Goal: Complete application form

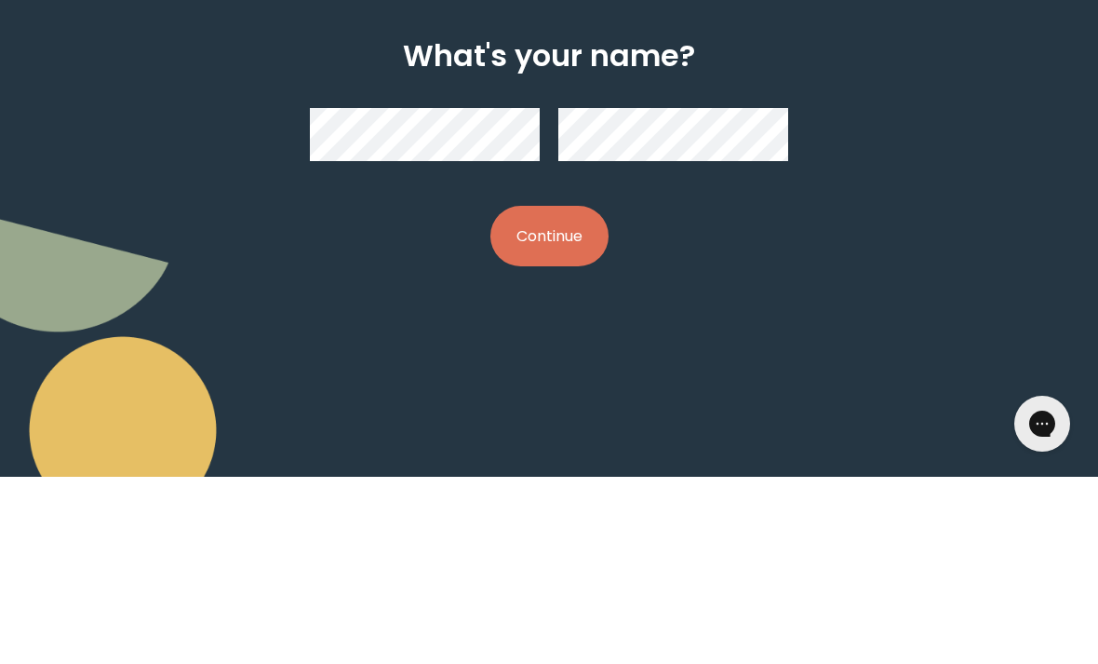
click at [542, 393] on button "Continue" at bounding box center [550, 423] width 118 height 61
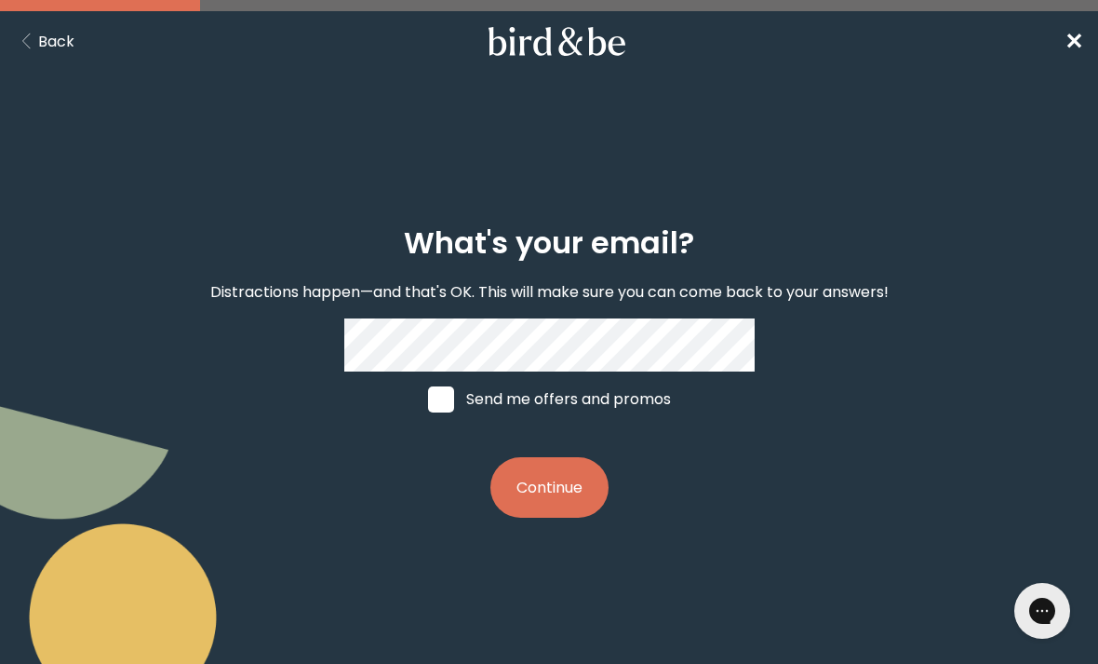
click at [531, 516] on button "Continue" at bounding box center [550, 487] width 118 height 61
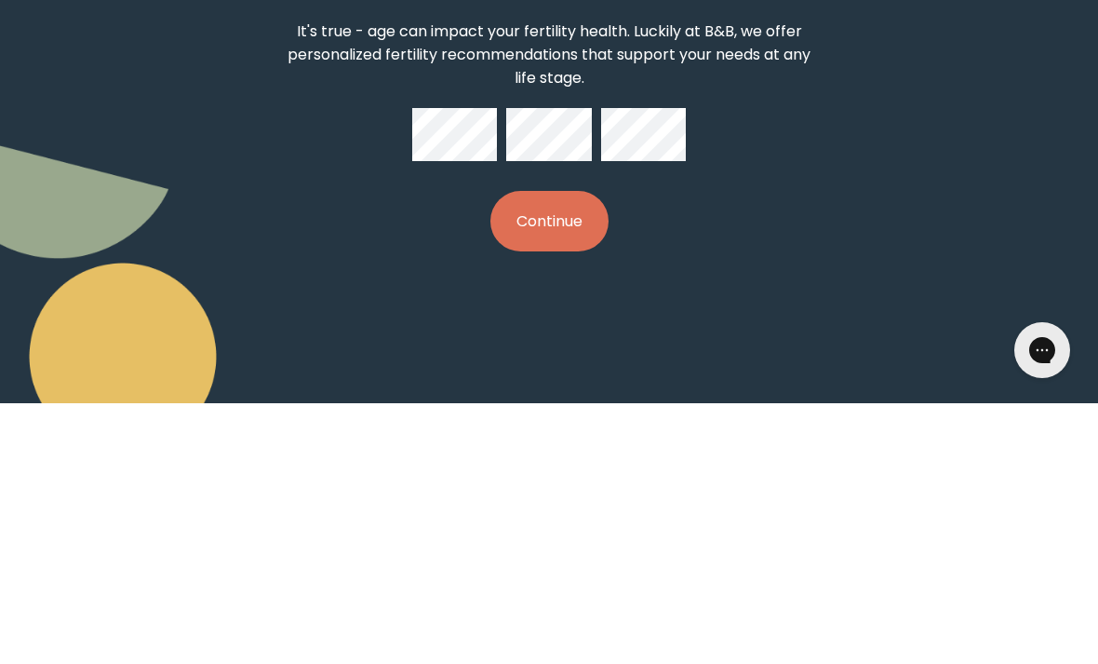
click at [533, 451] on button "Continue" at bounding box center [550, 481] width 118 height 61
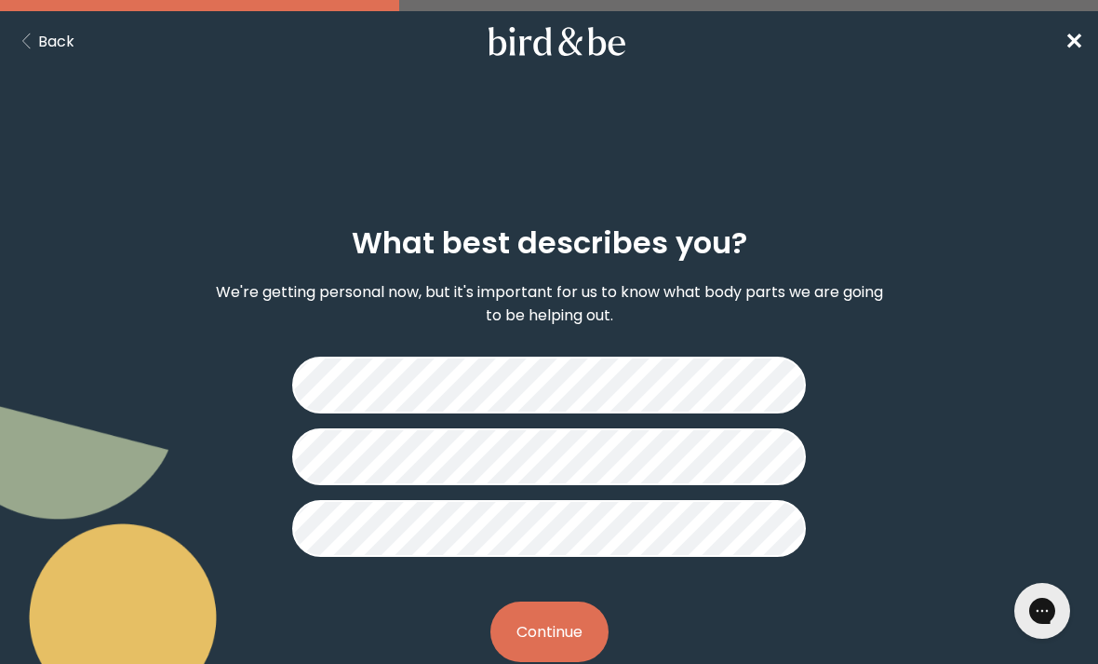
click at [515, 621] on button "Continue" at bounding box center [550, 631] width 118 height 61
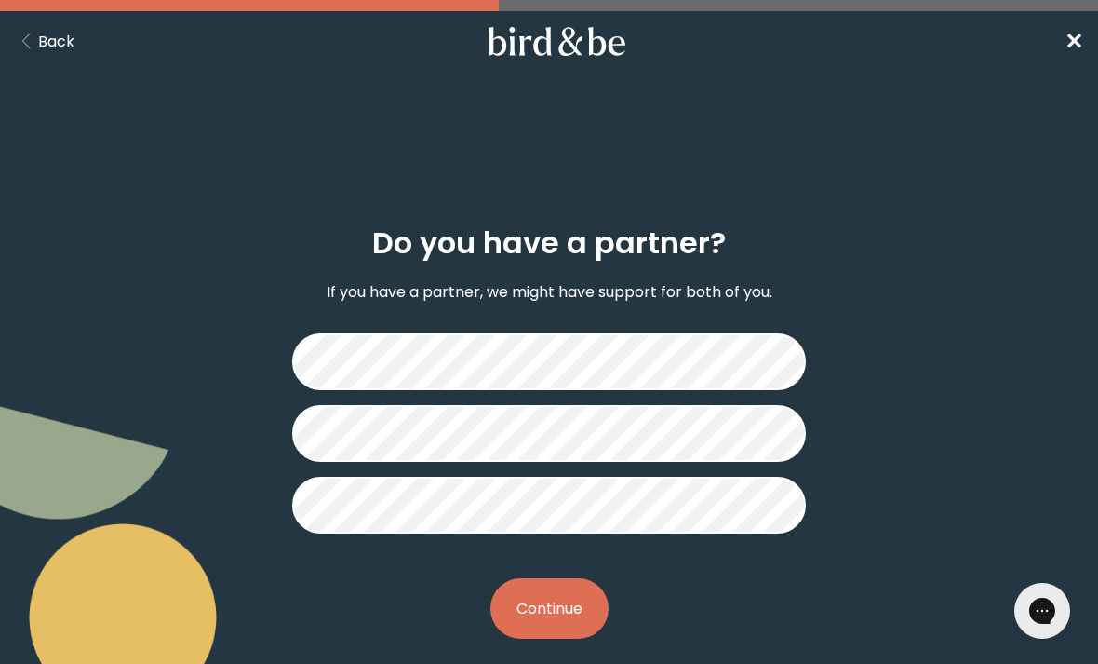
click at [529, 603] on button "Continue" at bounding box center [550, 608] width 118 height 61
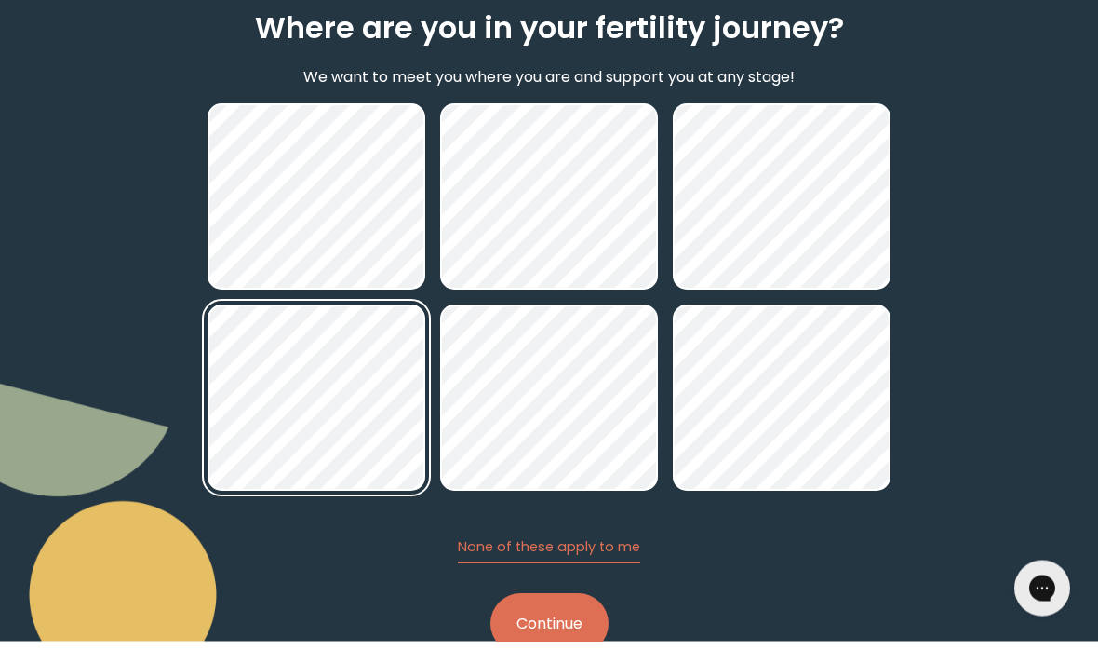
scroll to position [192, 0]
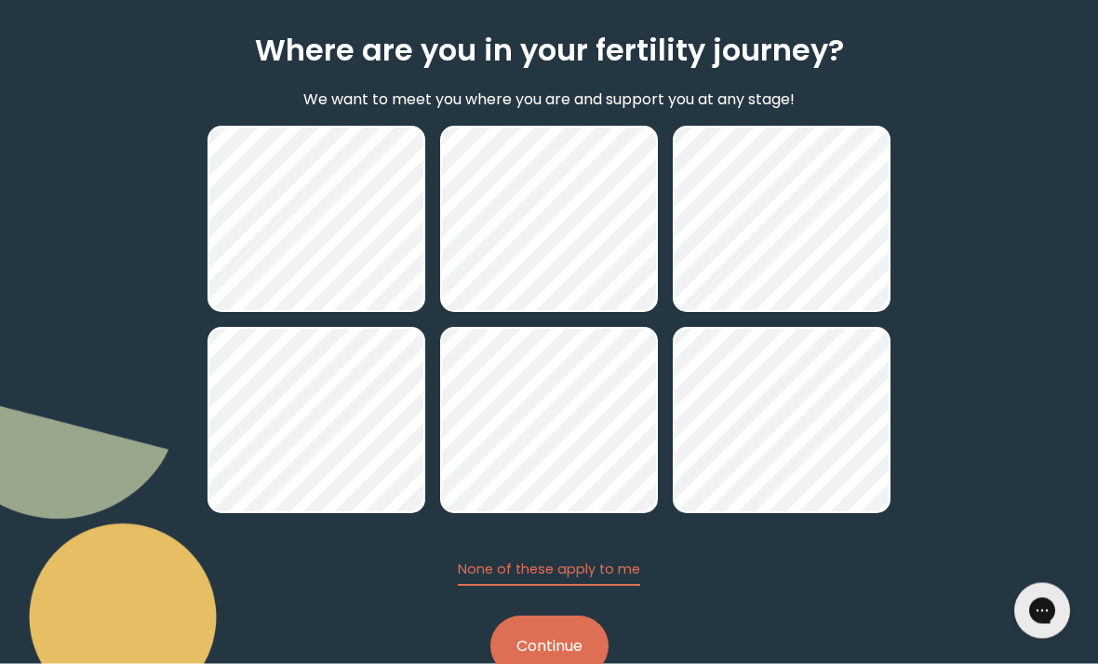
click at [532, 659] on button "Continue" at bounding box center [550, 646] width 118 height 61
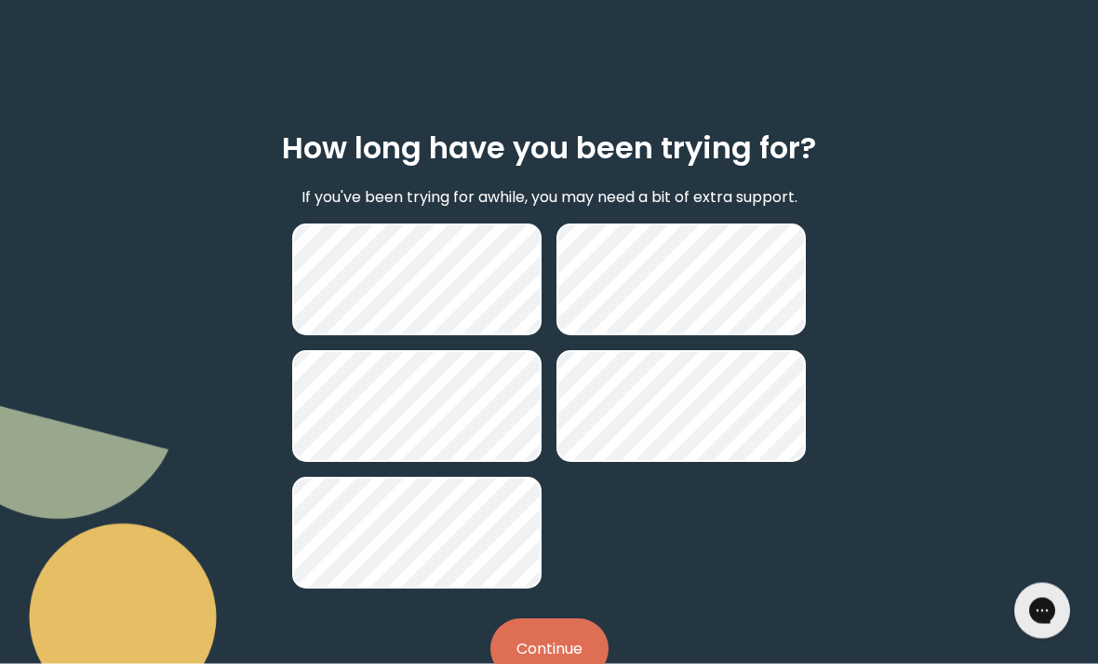
click at [554, 646] on button "Continue" at bounding box center [550, 649] width 118 height 61
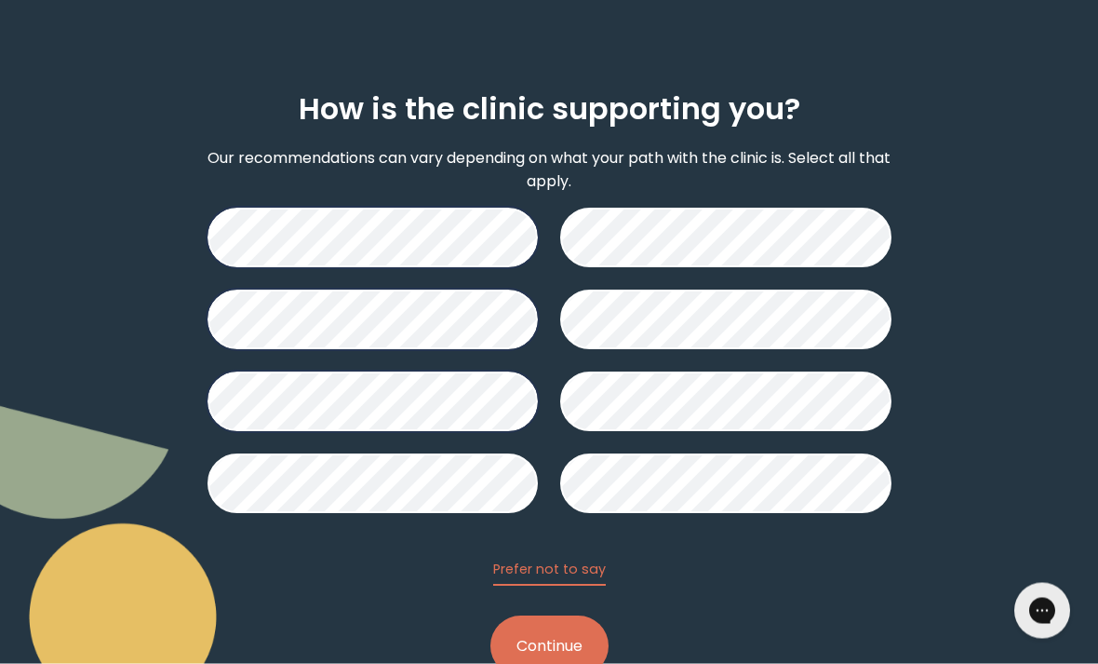
click at [538, 653] on button "Continue" at bounding box center [550, 646] width 118 height 61
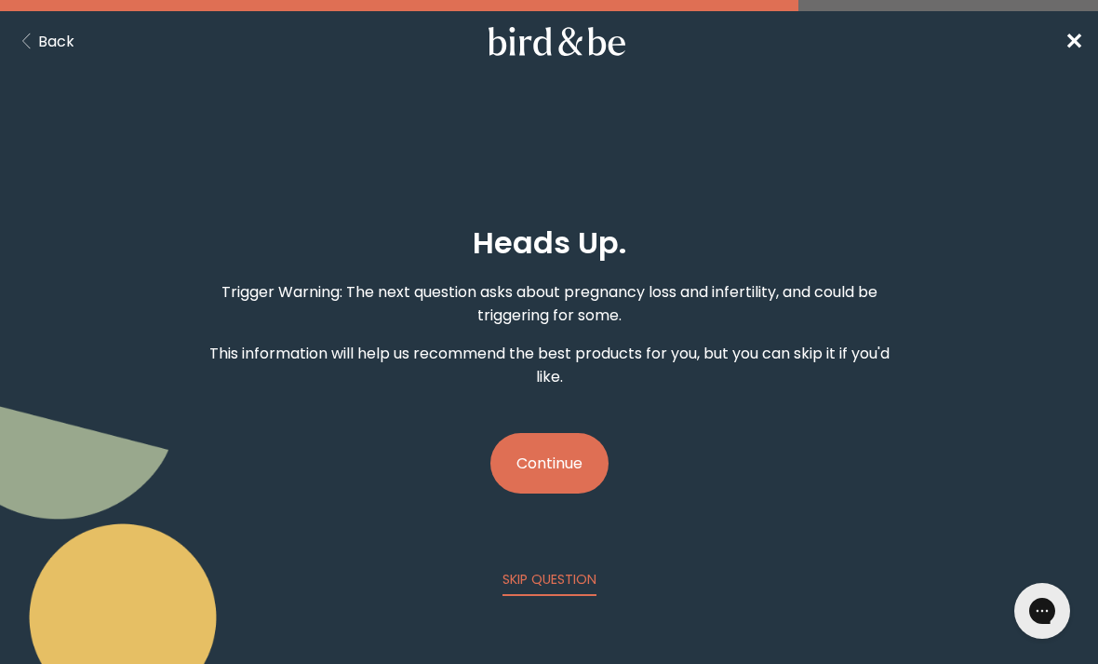
click at [513, 459] on button "Continue" at bounding box center [550, 463] width 118 height 61
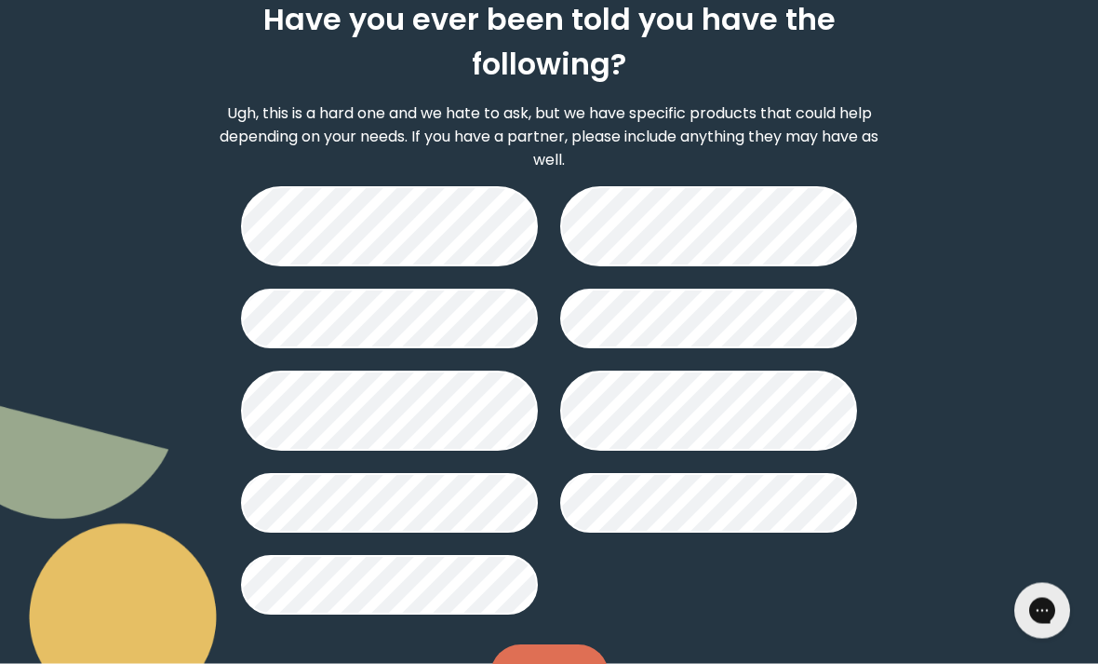
scroll to position [223, 0]
click at [522, 663] on button "Continue" at bounding box center [550, 674] width 118 height 61
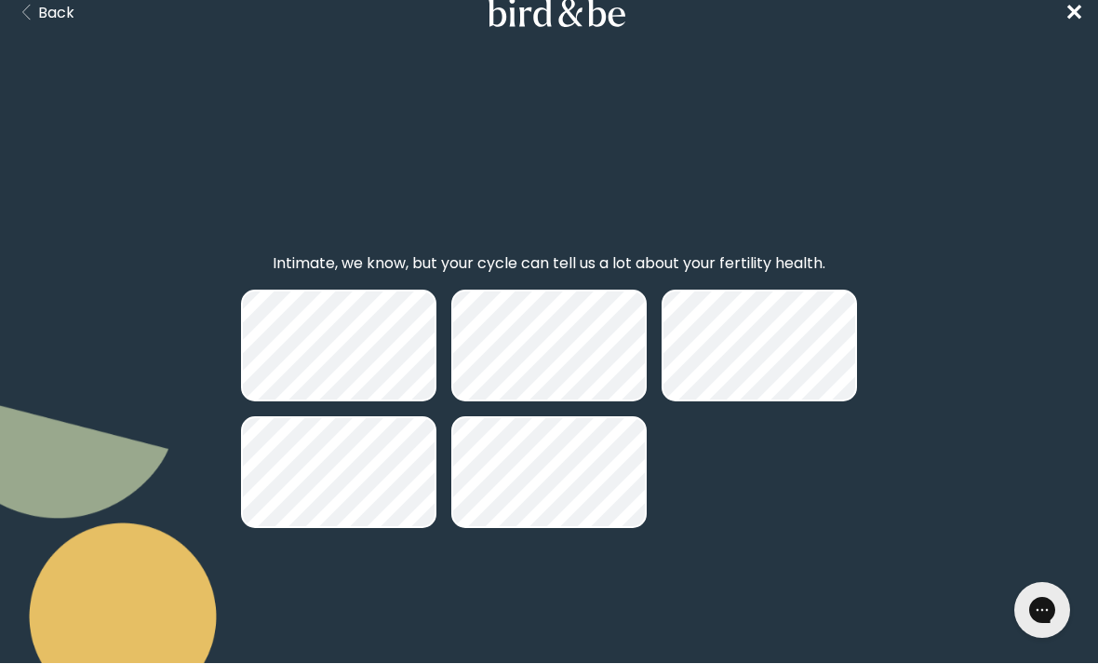
scroll to position [30, 0]
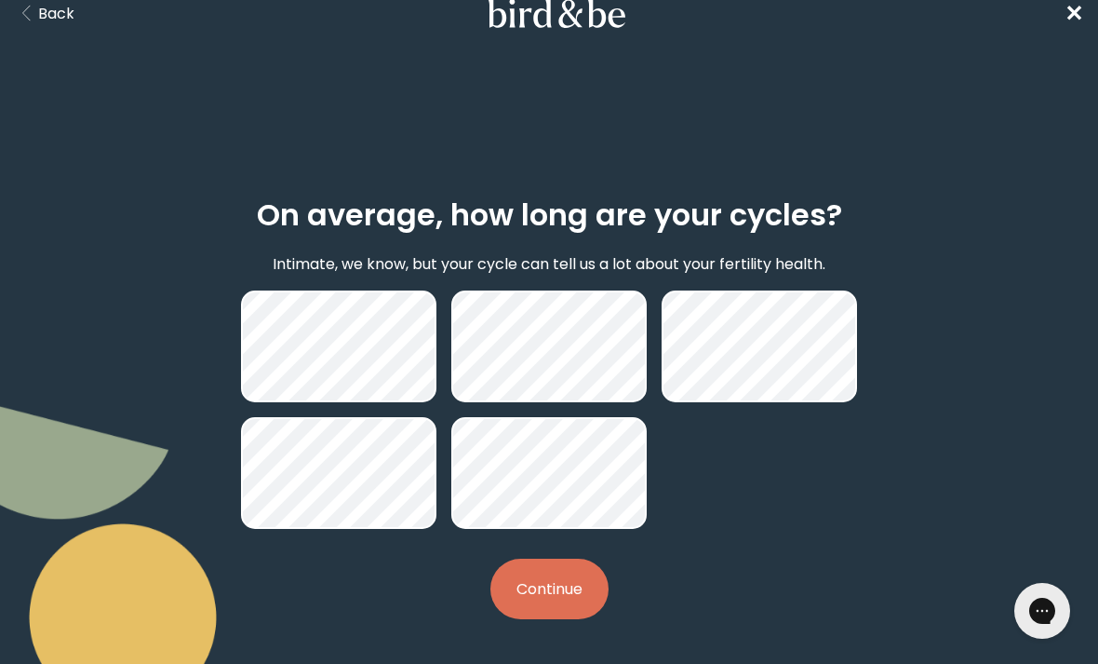
click at [502, 591] on button "Continue" at bounding box center [550, 589] width 118 height 61
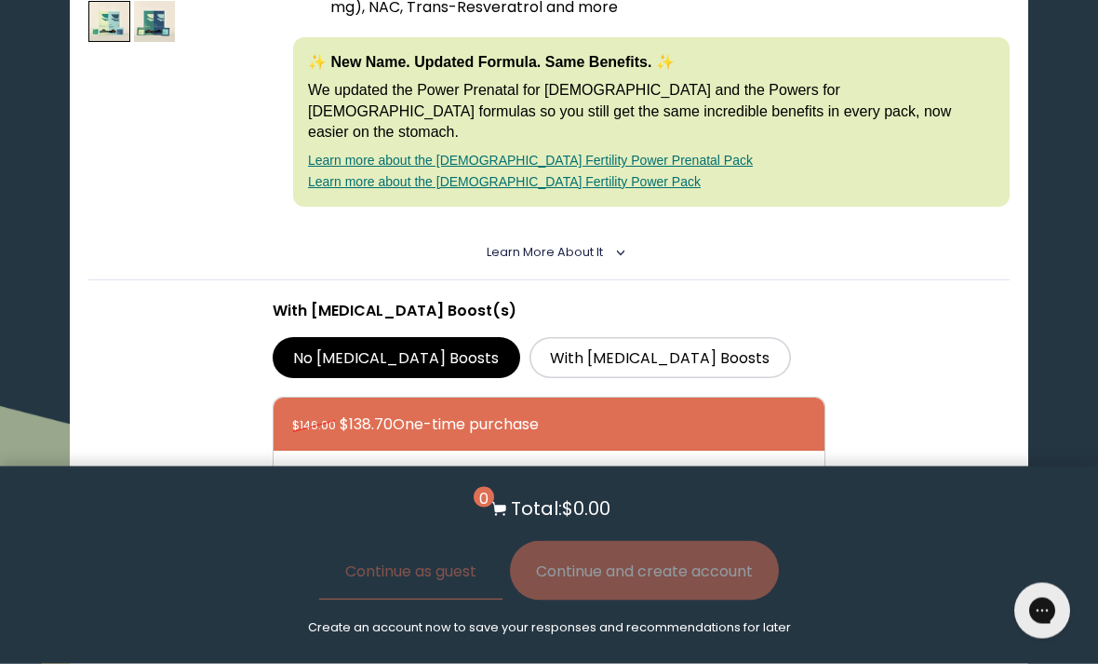
scroll to position [538, 0]
click at [530, 343] on label "With [MEDICAL_DATA] Boosts" at bounding box center [661, 357] width 262 height 41
click at [0, 0] on input "With [MEDICAL_DATA] Boosts" at bounding box center [0, 0] width 0 height 0
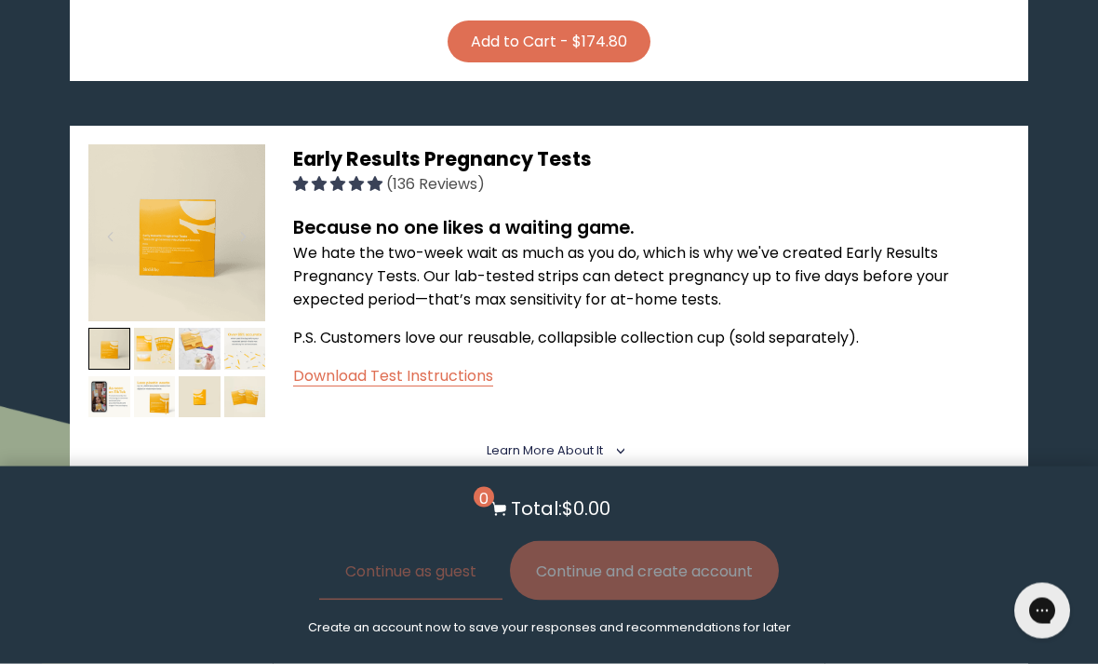
scroll to position [1069, 0]
click at [162, 328] on img at bounding box center [155, 349] width 42 height 42
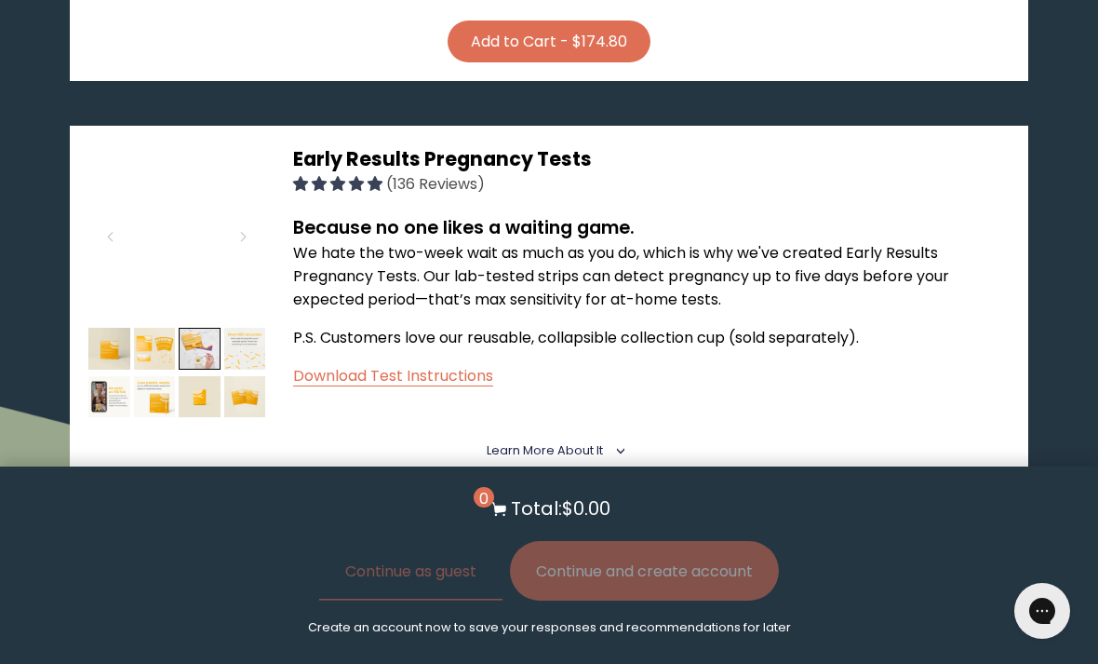
click at [195, 335] on img at bounding box center [200, 349] width 42 height 42
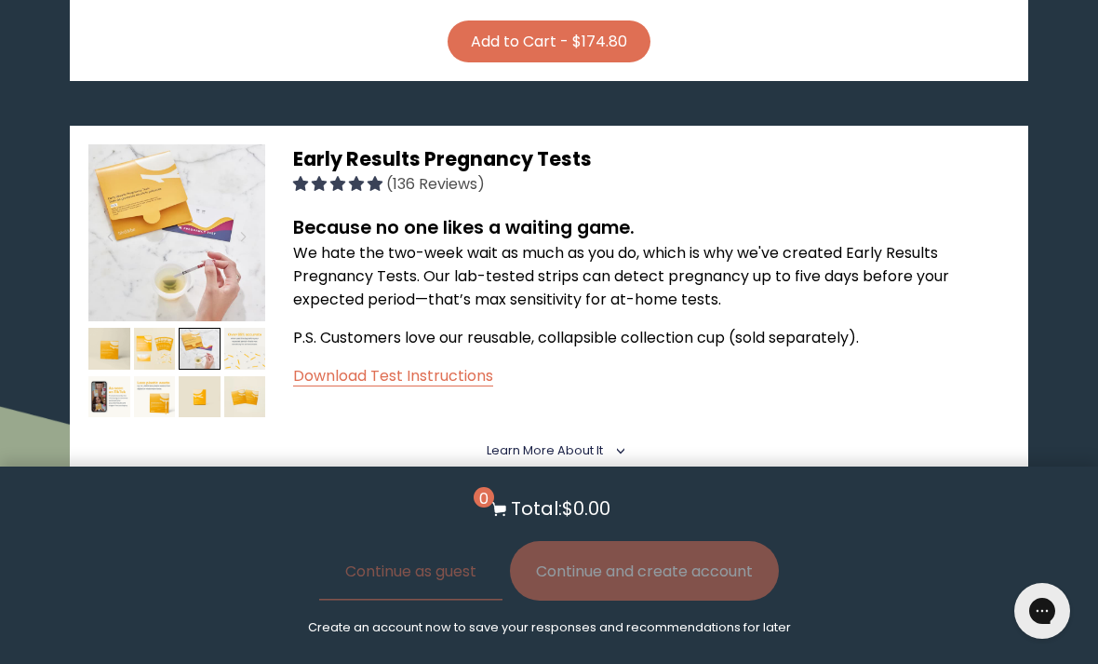
click at [158, 385] on img at bounding box center [155, 397] width 42 height 42
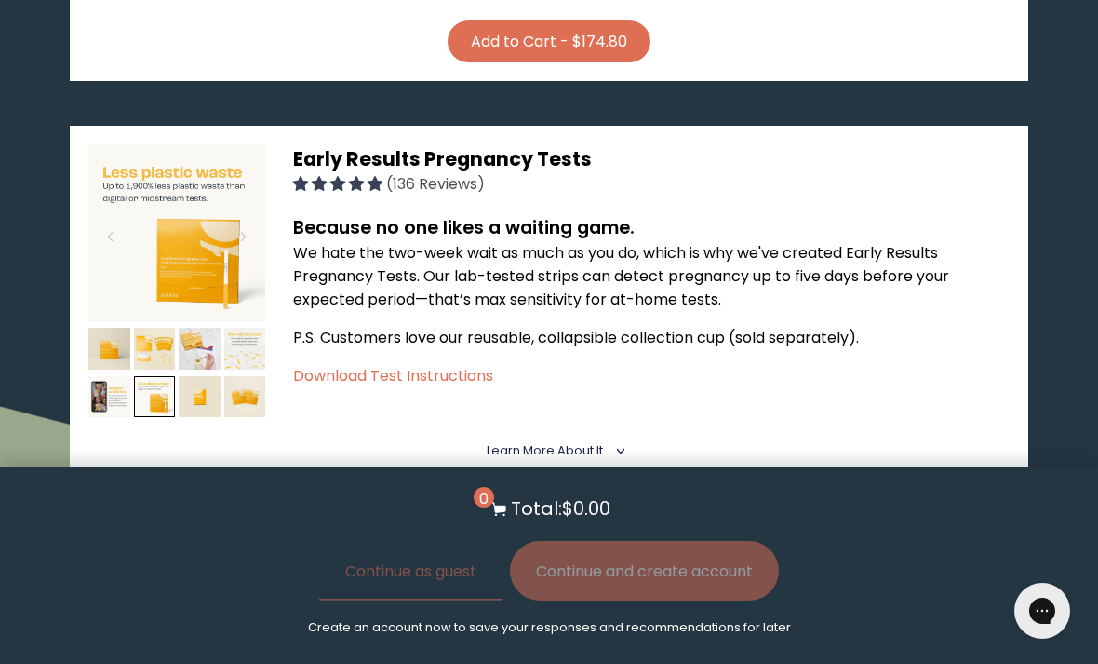
click at [195, 376] on img at bounding box center [200, 397] width 42 height 42
click at [151, 398] on img at bounding box center [155, 397] width 42 height 42
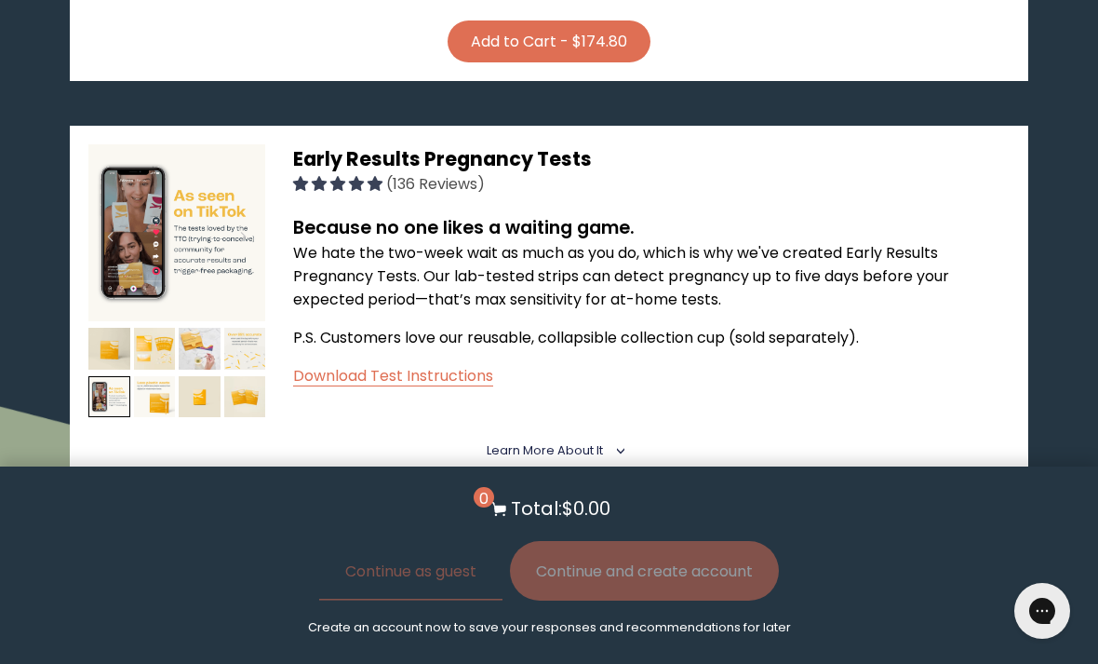
click at [113, 392] on img at bounding box center [109, 397] width 42 height 42
click at [224, 376] on img at bounding box center [245, 397] width 42 height 42
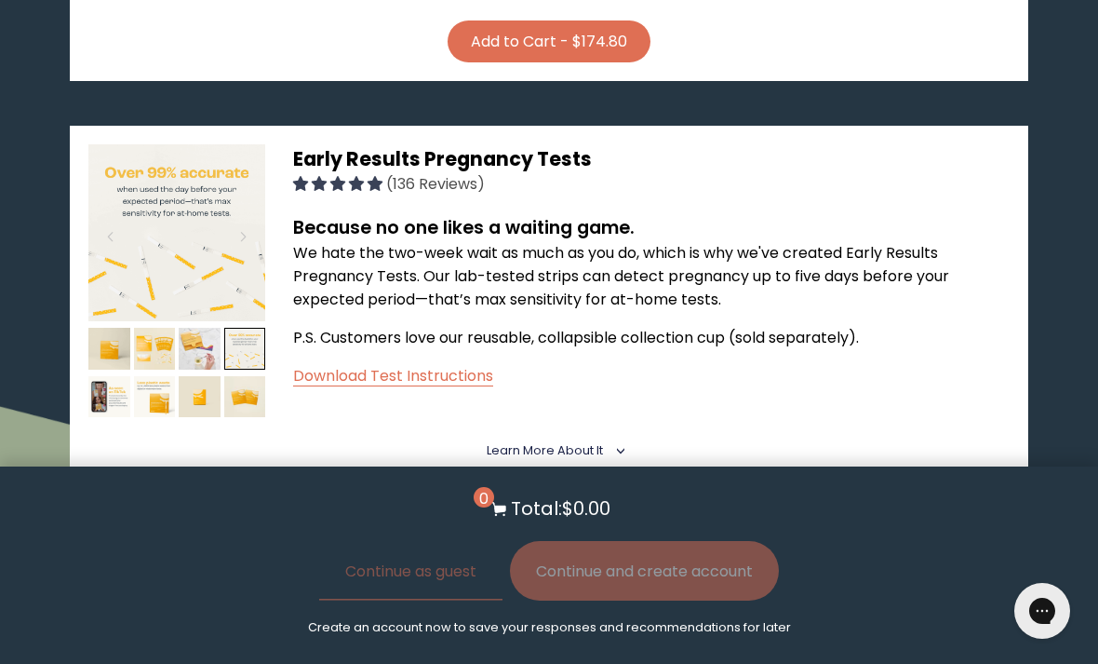
click at [238, 338] on img at bounding box center [245, 349] width 42 height 42
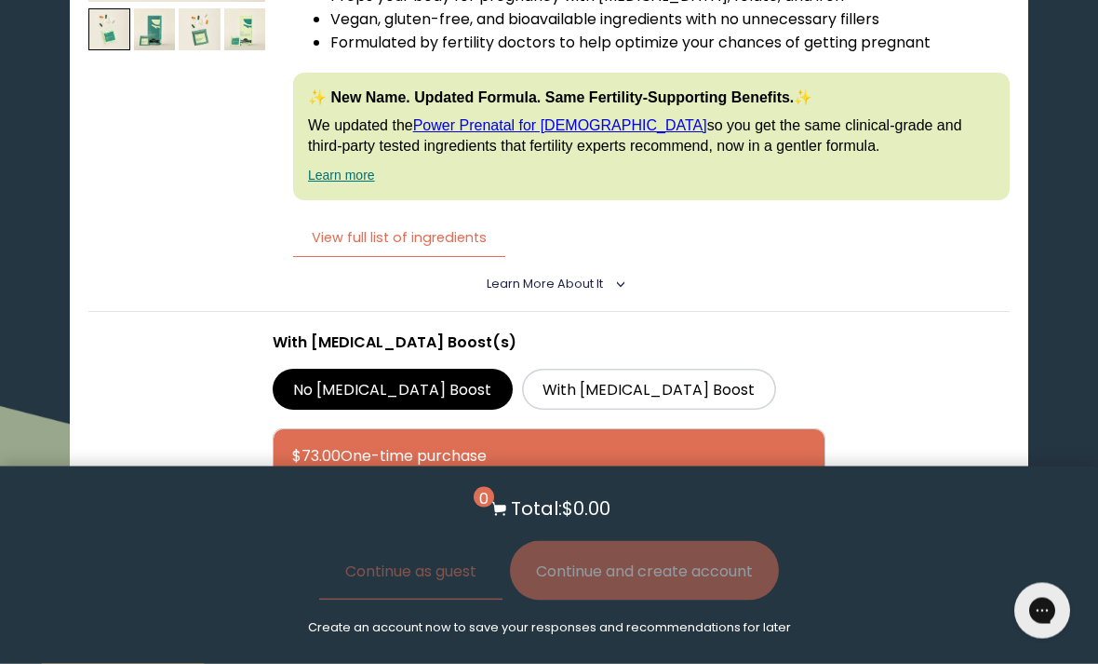
scroll to position [2985, 0]
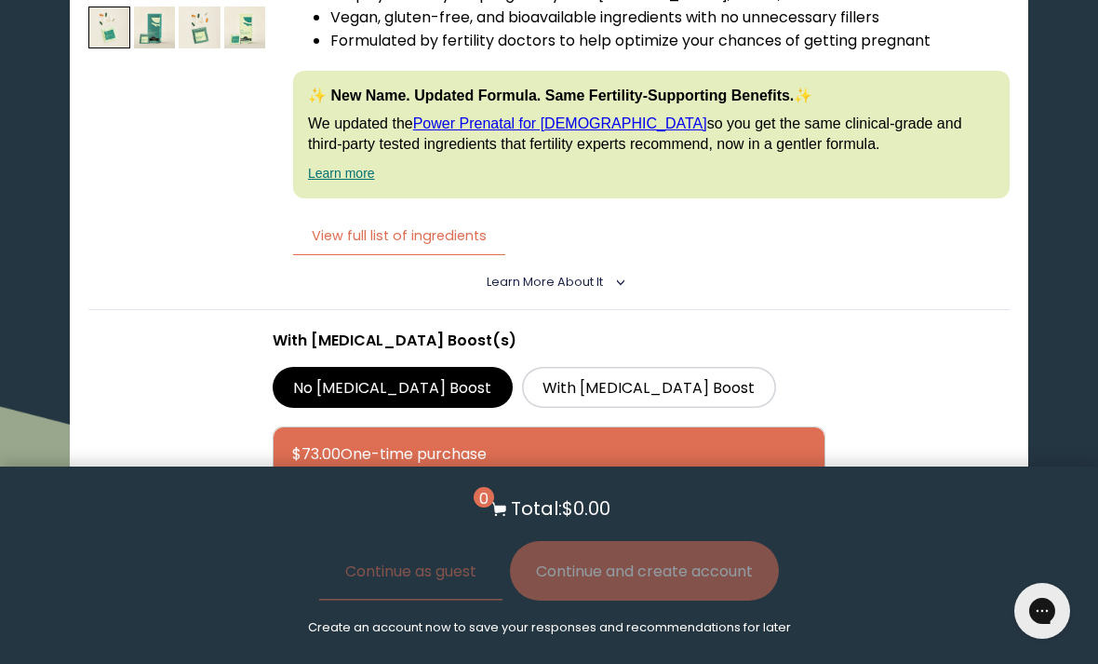
click at [522, 388] on label "With [MEDICAL_DATA] Boost" at bounding box center [649, 387] width 254 height 41
click at [0, 0] on input "With [MEDICAL_DATA] Boost" at bounding box center [0, 0] width 0 height 0
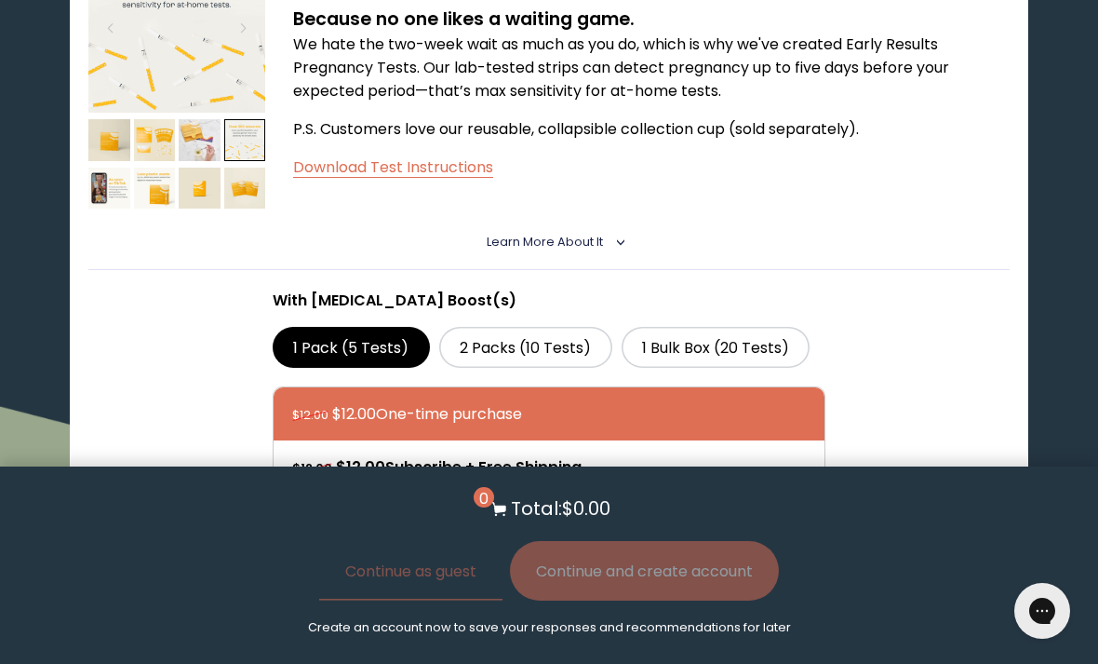
scroll to position [1276, 0]
